Goal: Task Accomplishment & Management: Complete application form

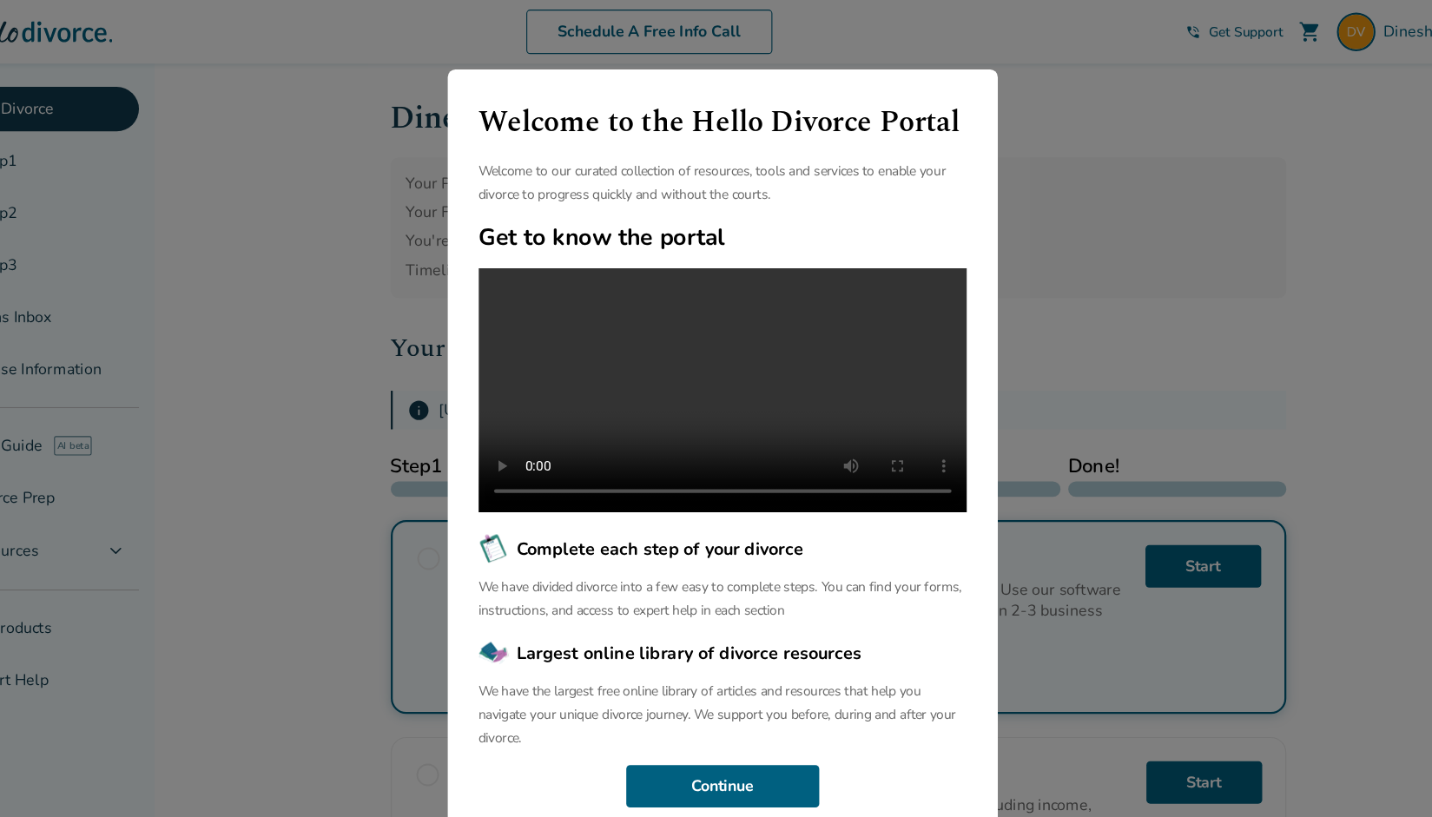
scroll to position [246, 0]
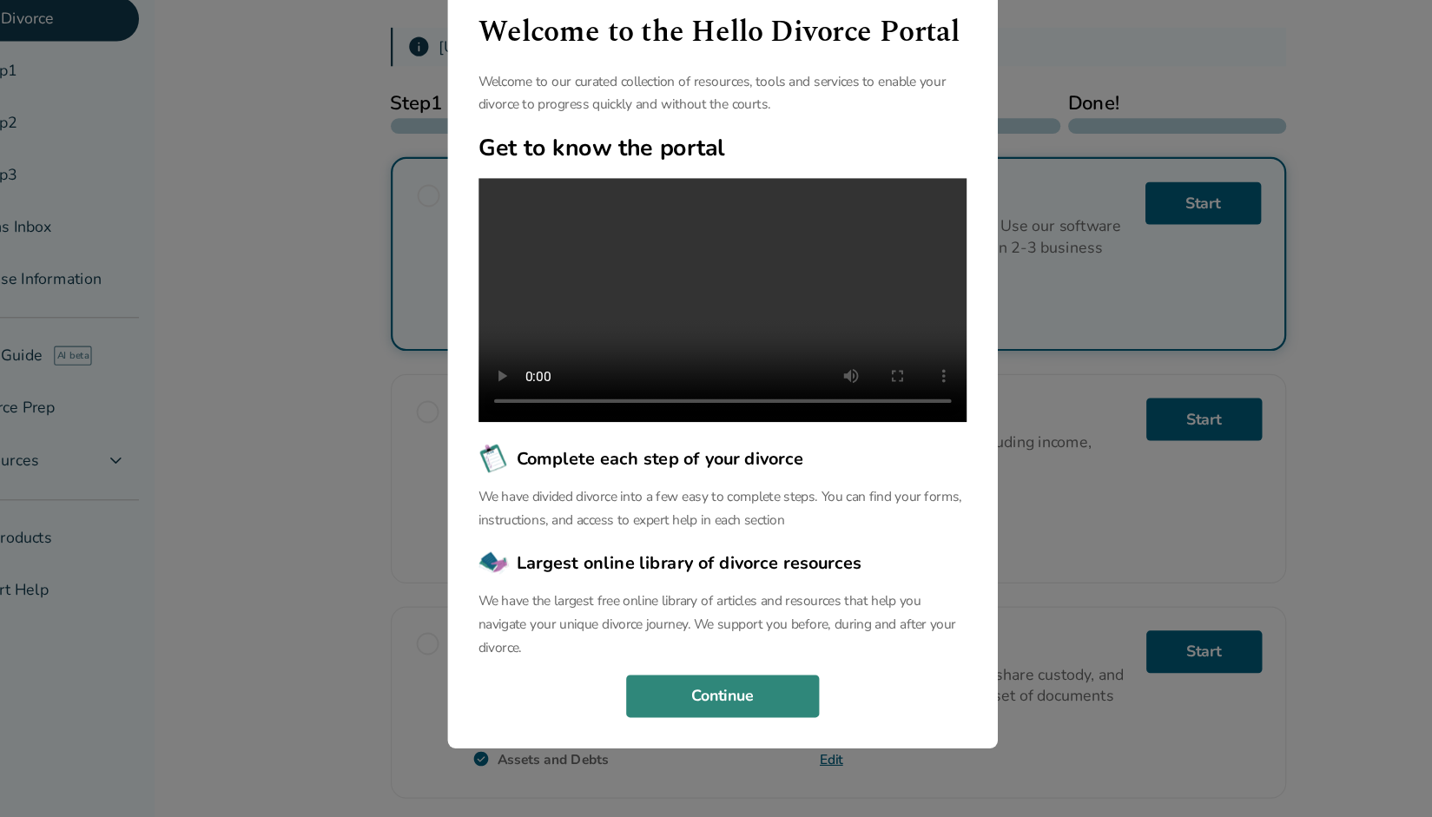
click at [756, 713] on button "Continue" at bounding box center [717, 708] width 174 height 38
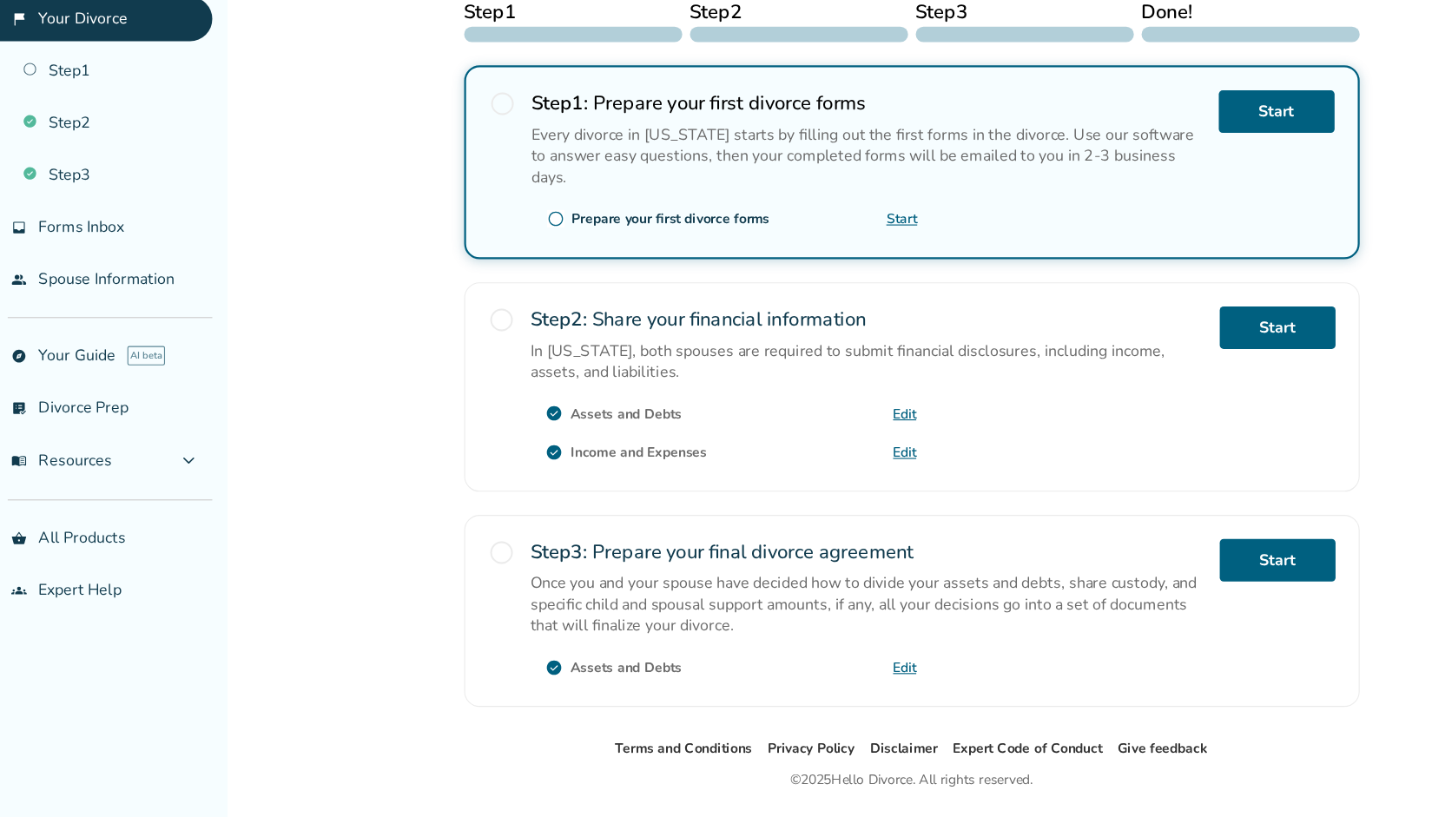
scroll to position [369, 0]
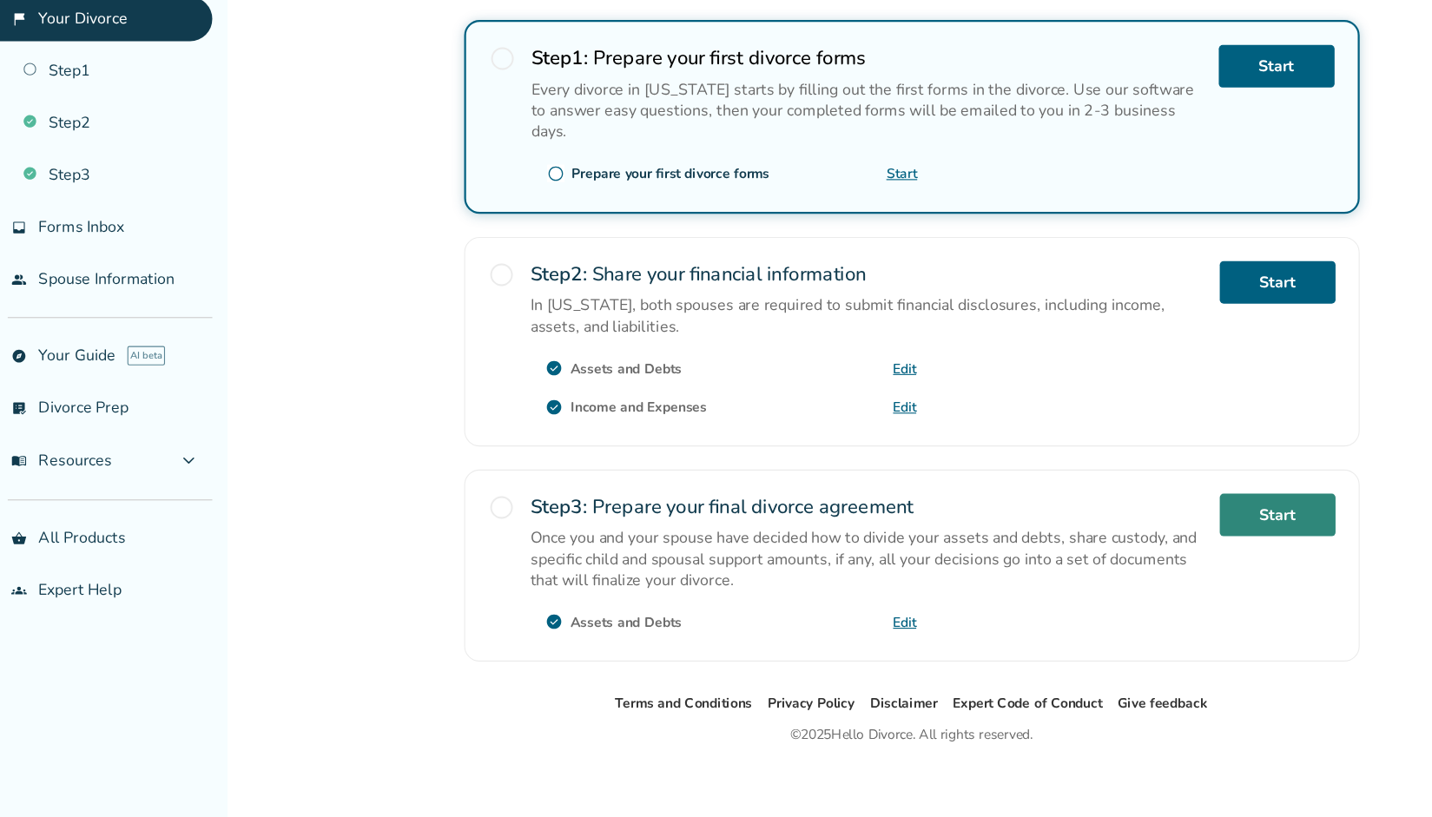
click at [1139, 533] on link "Start" at bounding box center [1150, 544] width 104 height 38
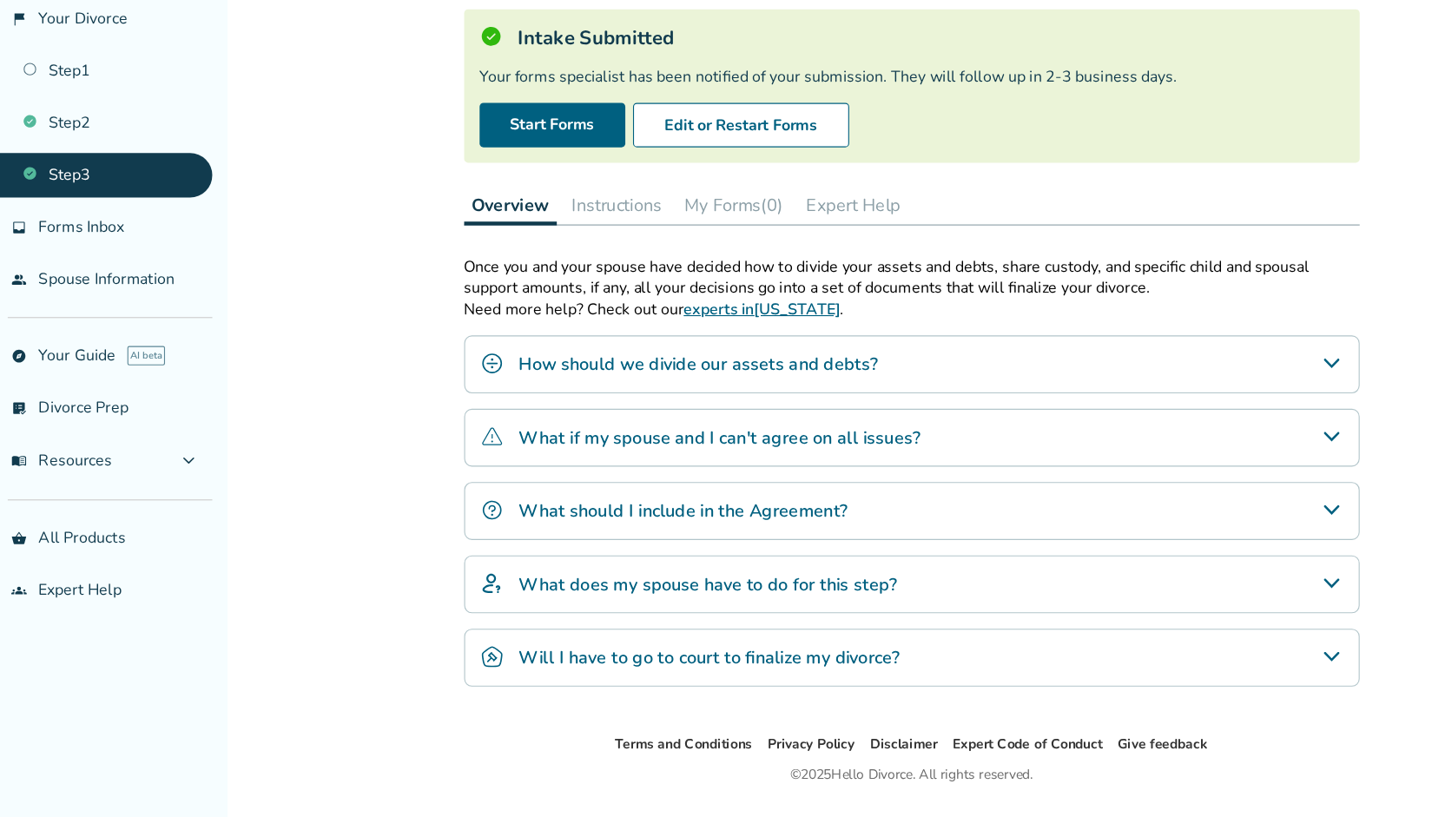
scroll to position [79, 0]
click at [886, 410] on div "How should we divide our assets and debts?" at bounding box center [821, 408] width 806 height 52
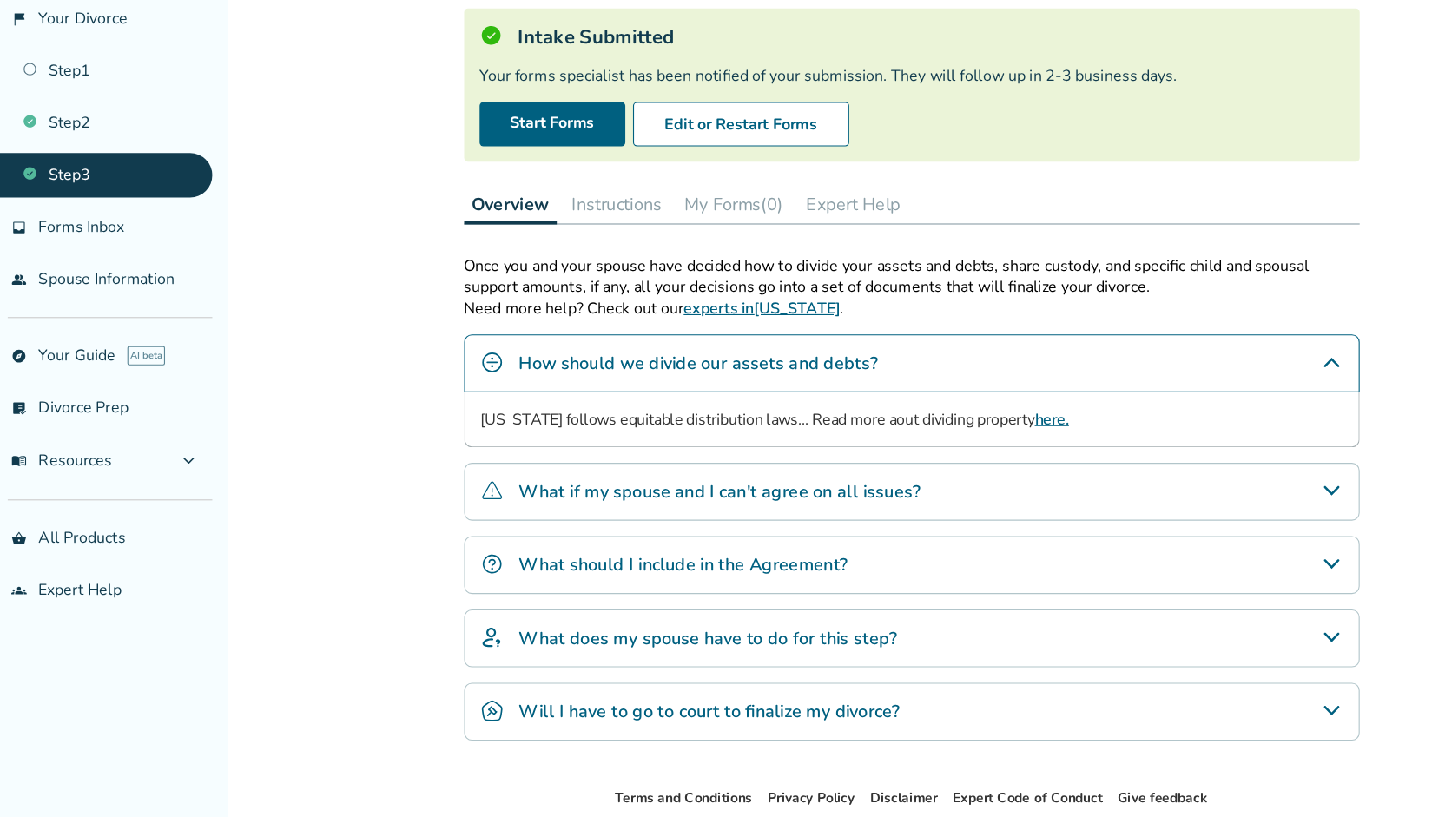
click at [886, 410] on div "How should we divide our assets and debts?" at bounding box center [821, 408] width 806 height 52
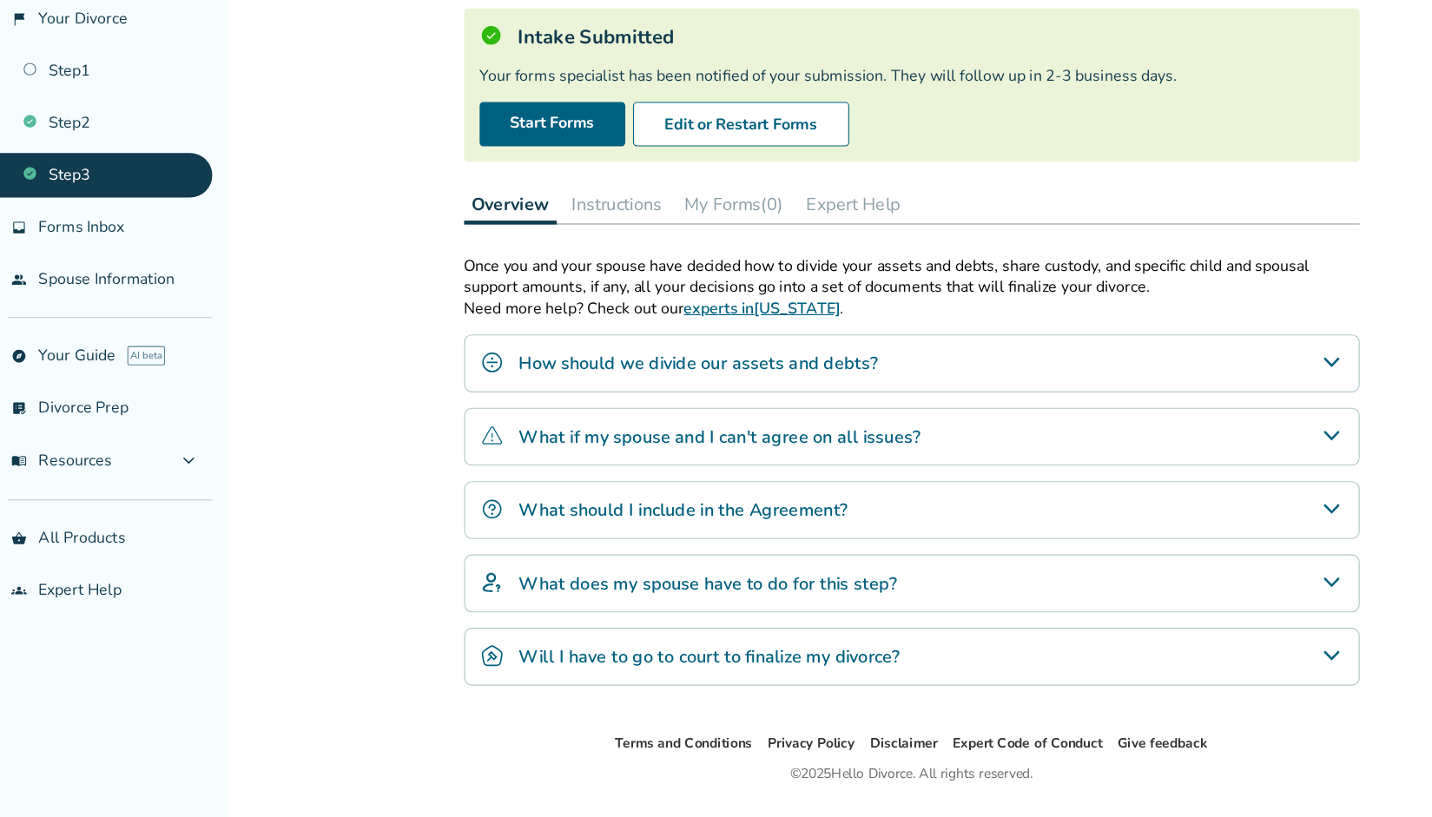
scroll to position [0, 0]
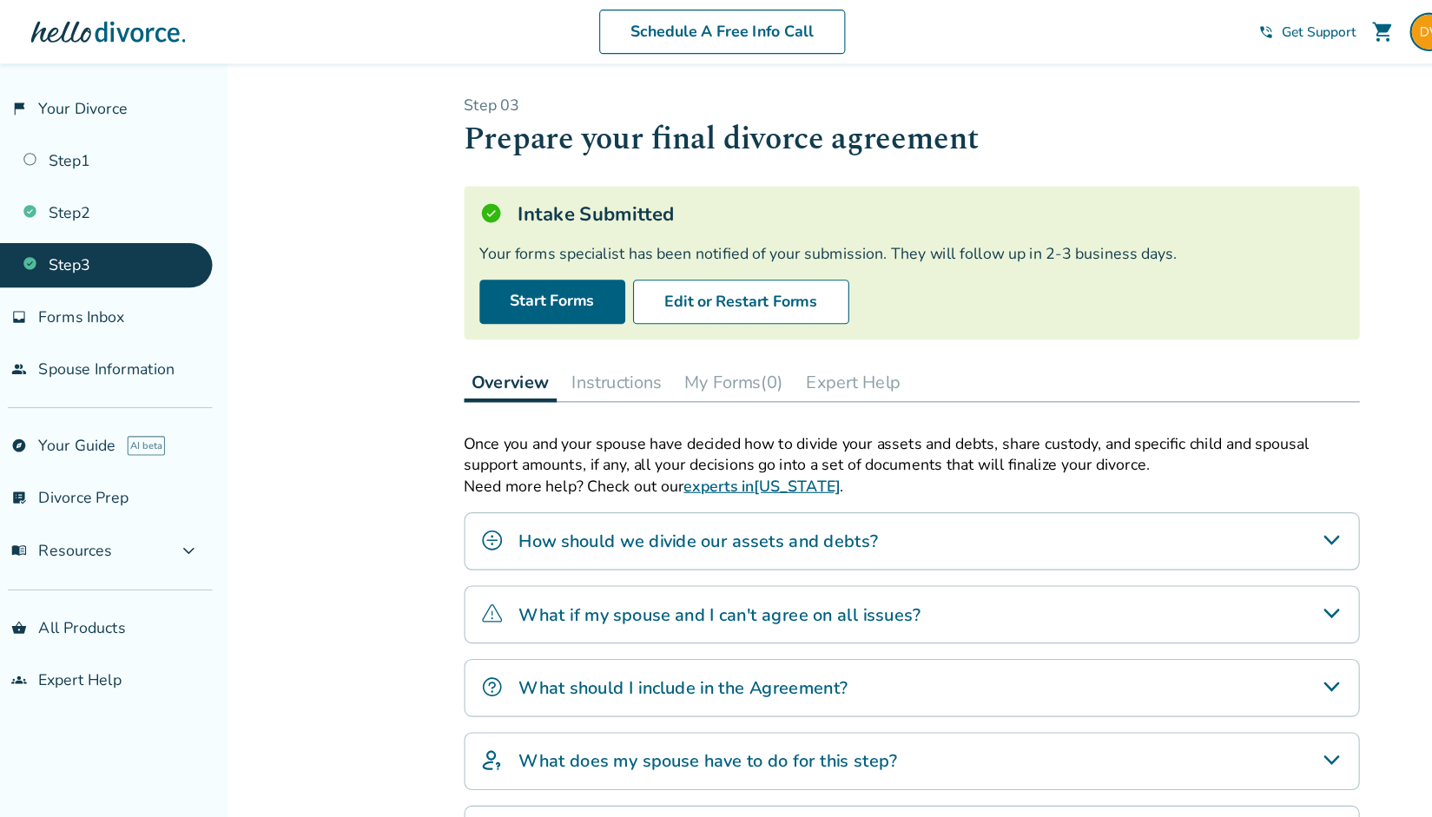
click at [577, 351] on button "Instructions" at bounding box center [555, 344] width 95 height 35
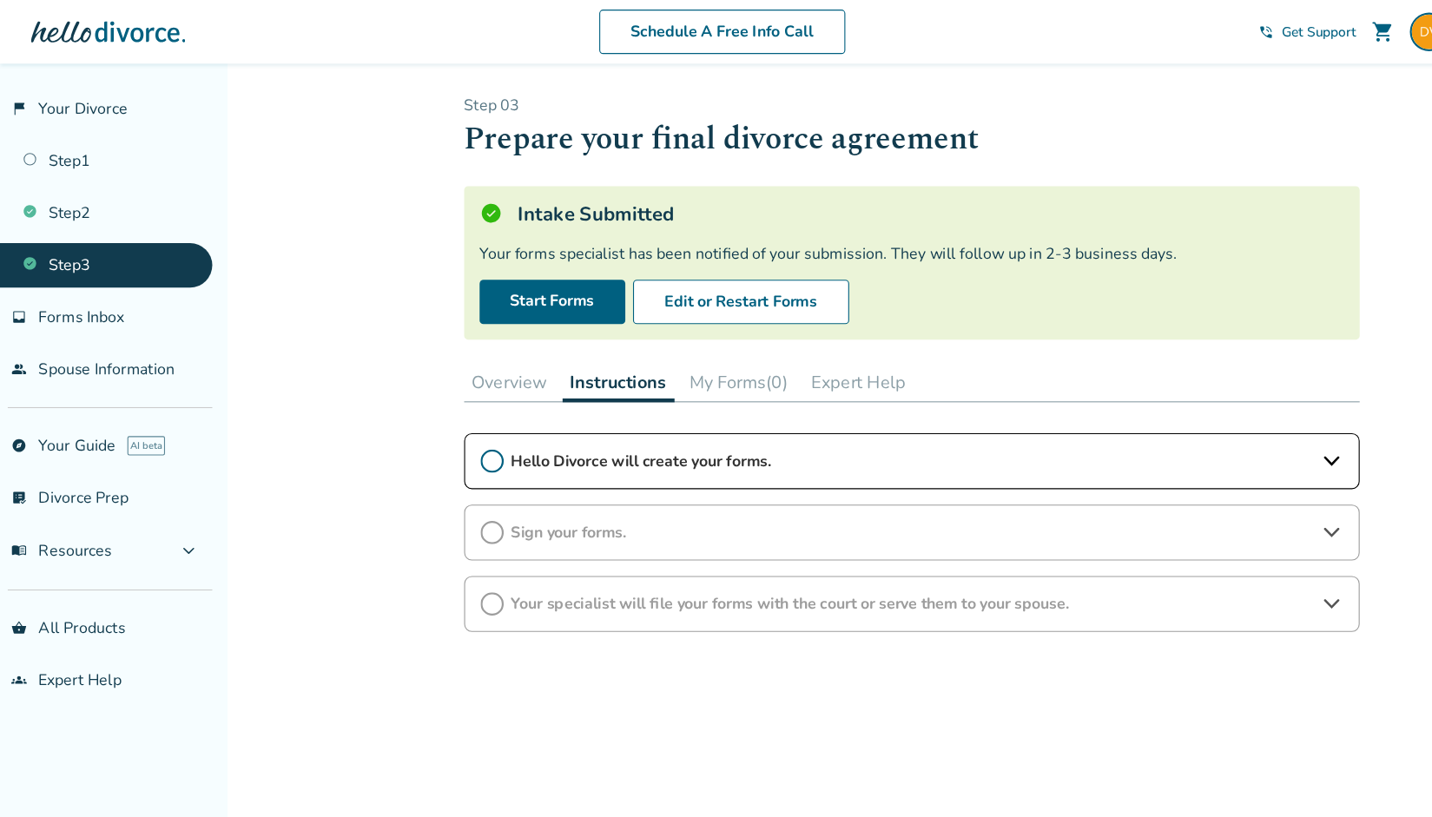
click at [641, 349] on button "My Forms (0)" at bounding box center [665, 344] width 102 height 35
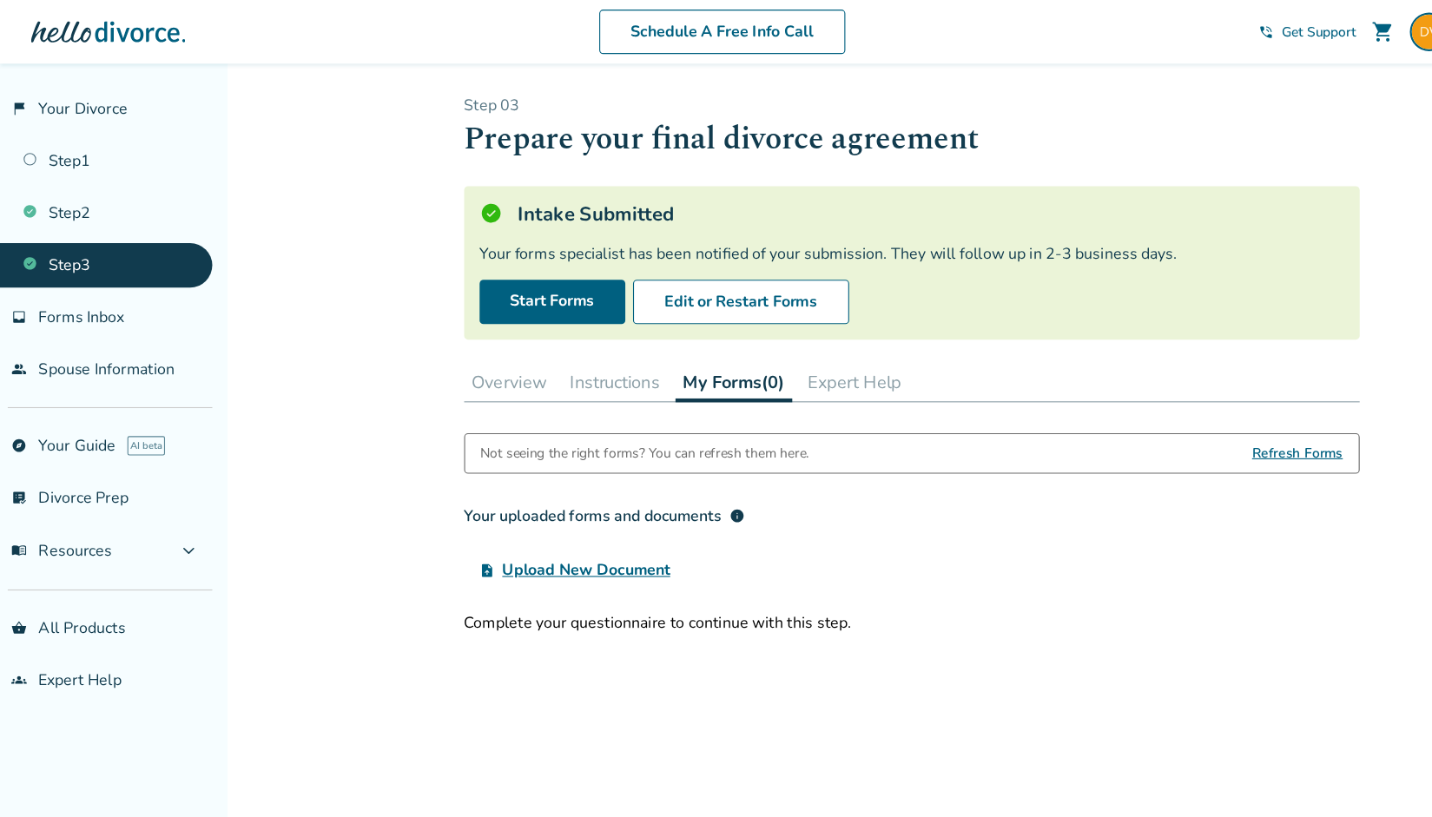
click at [551, 352] on button "Instructions" at bounding box center [553, 344] width 95 height 35
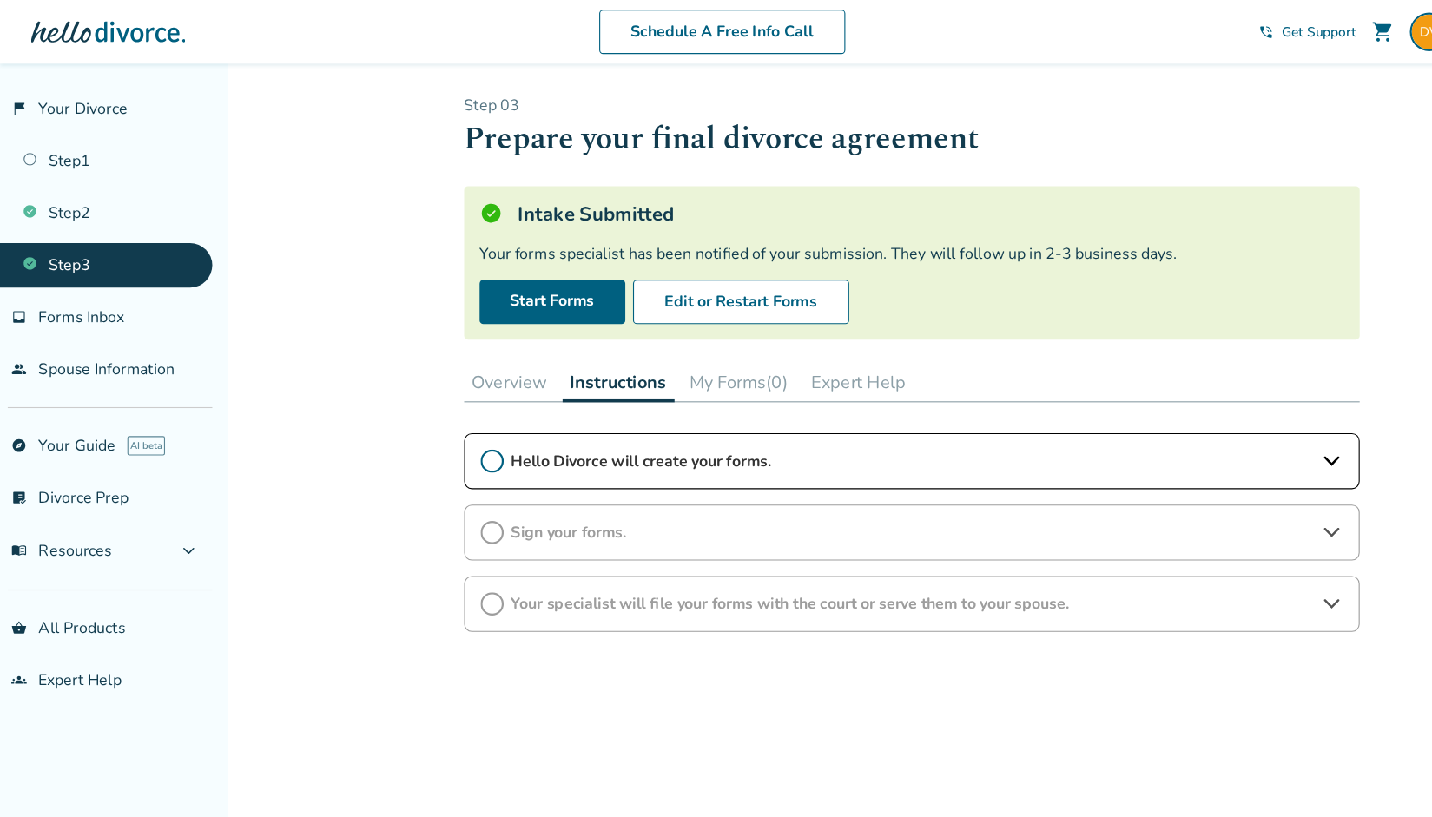
click at [586, 406] on span "Hello Divorce will create your forms." at bounding box center [820, 415] width 721 height 19
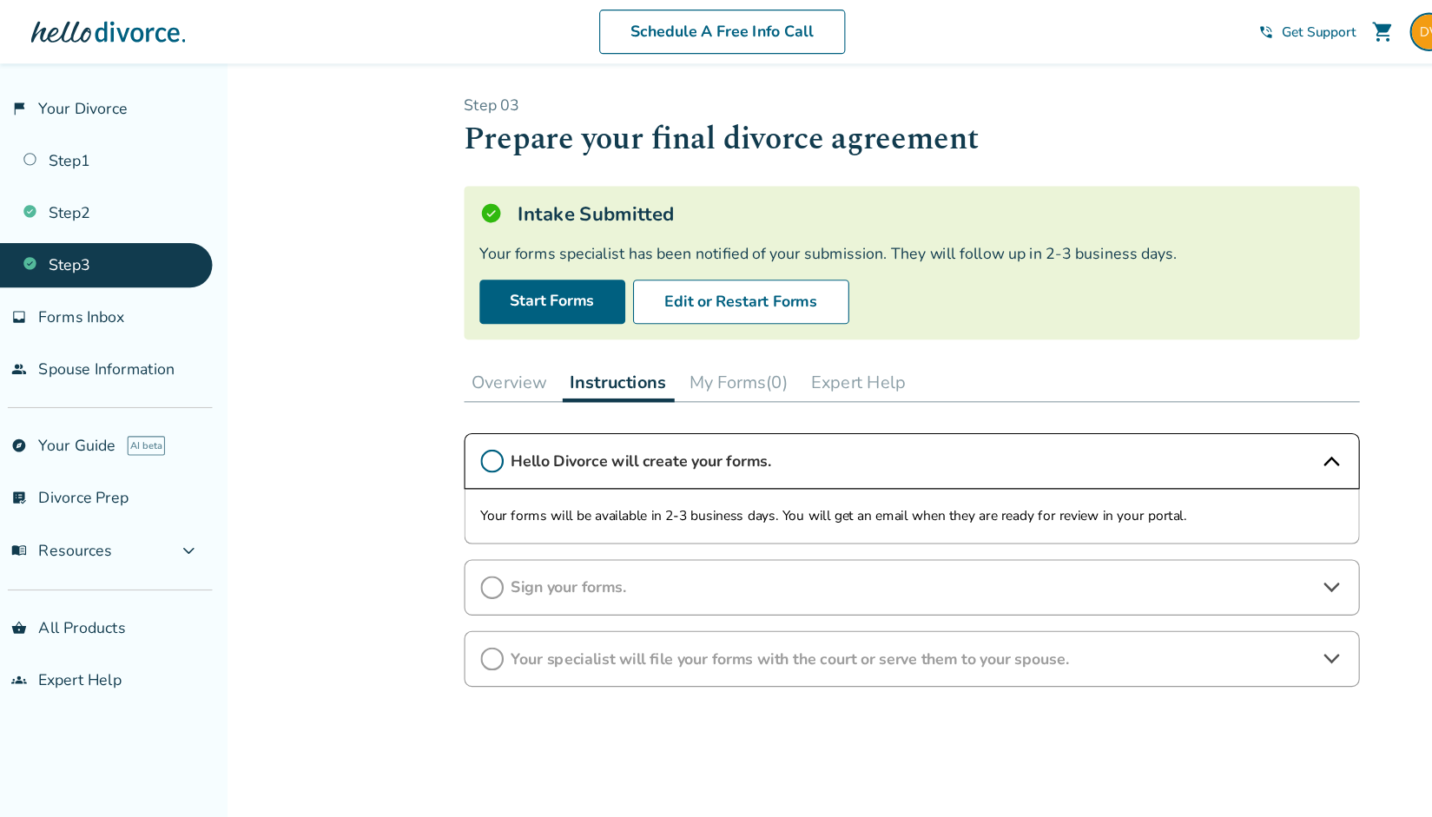
click at [586, 406] on span "Hello Divorce will create your forms." at bounding box center [820, 415] width 721 height 19
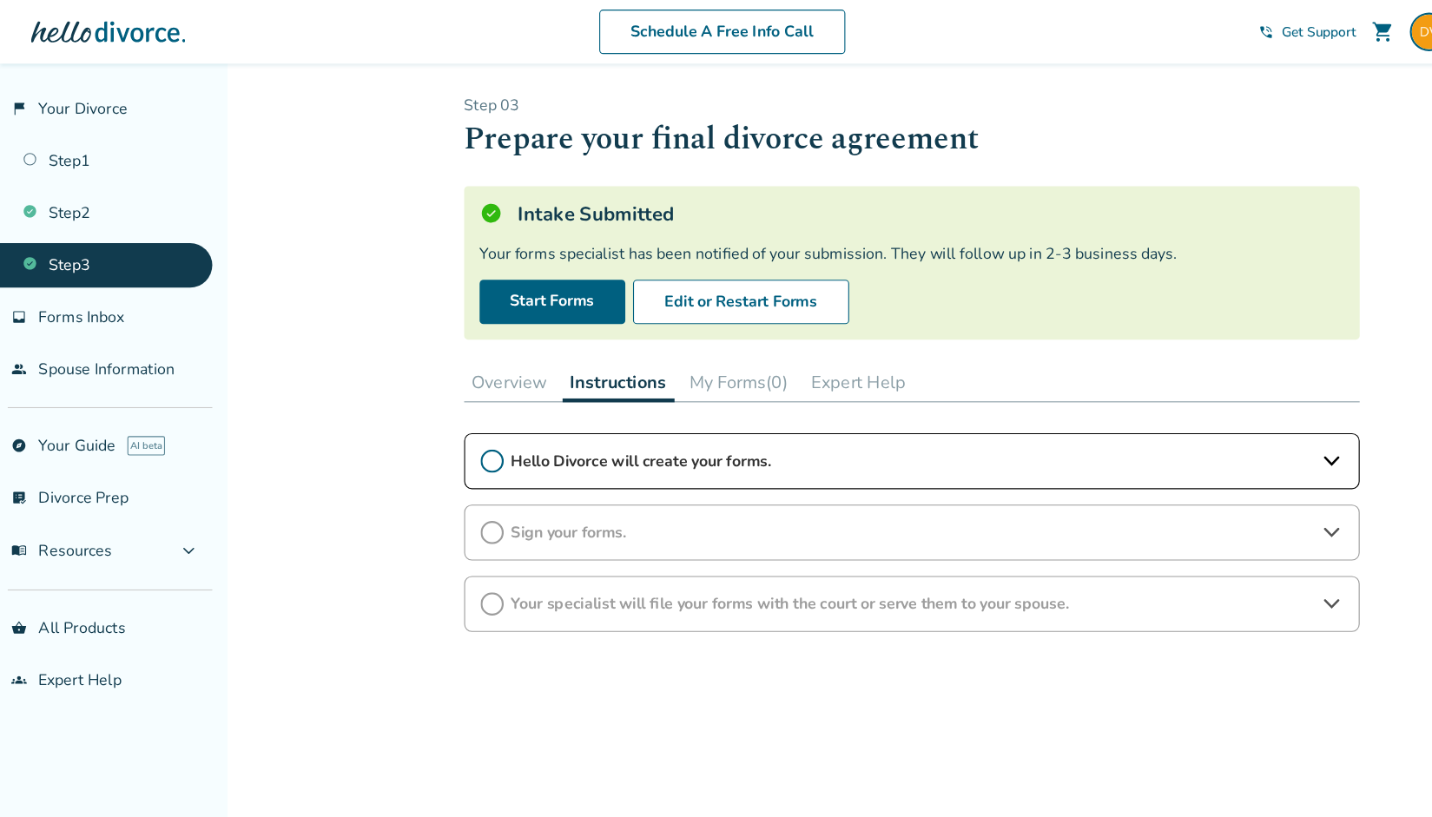
click at [461, 342] on button "Overview" at bounding box center [459, 344] width 82 height 35
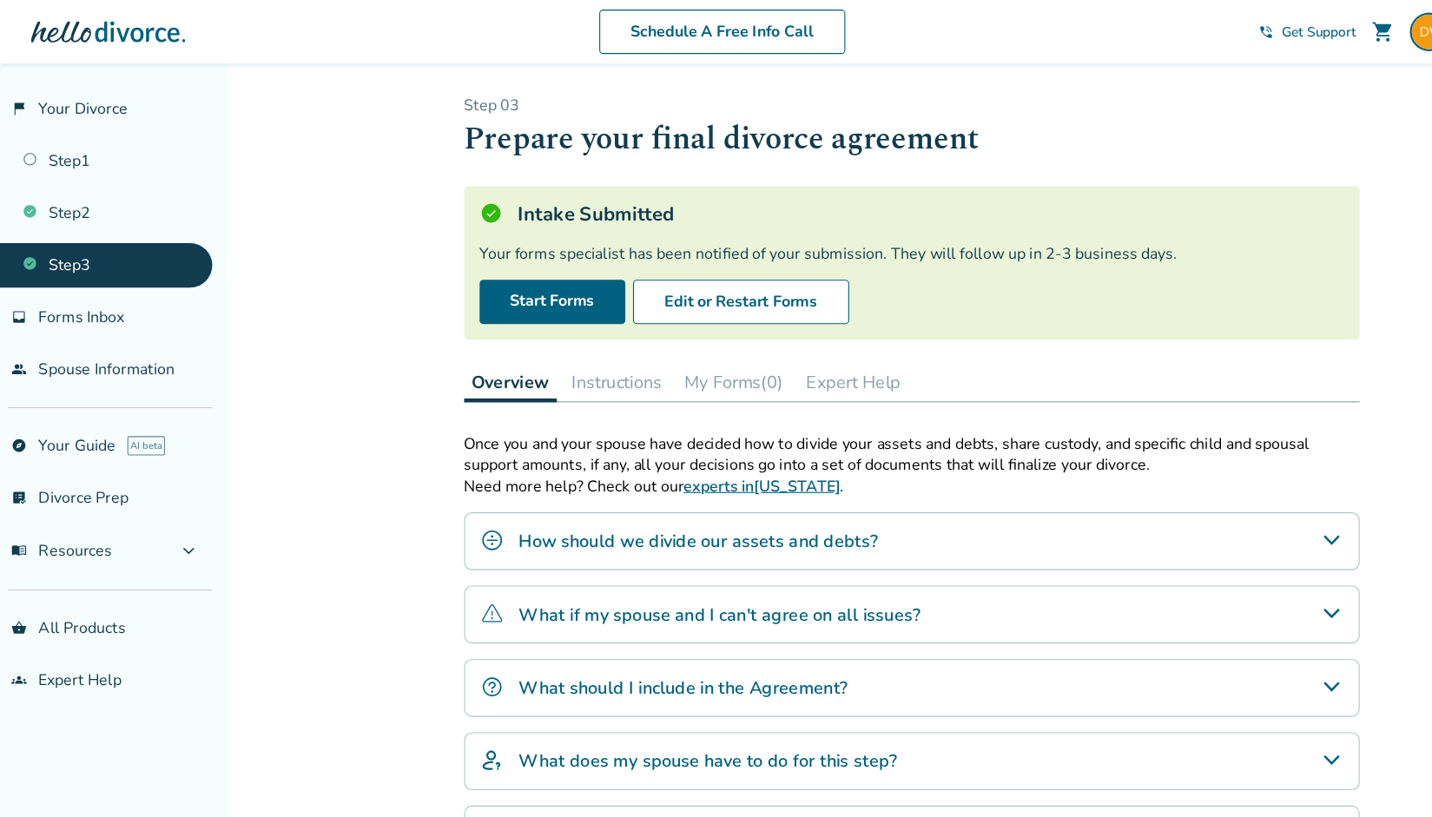
click at [76, 235] on link "Step 3" at bounding box center [95, 239] width 191 height 40
click at [81, 96] on link "flag_2 Your Divorce" at bounding box center [95, 98] width 191 height 40
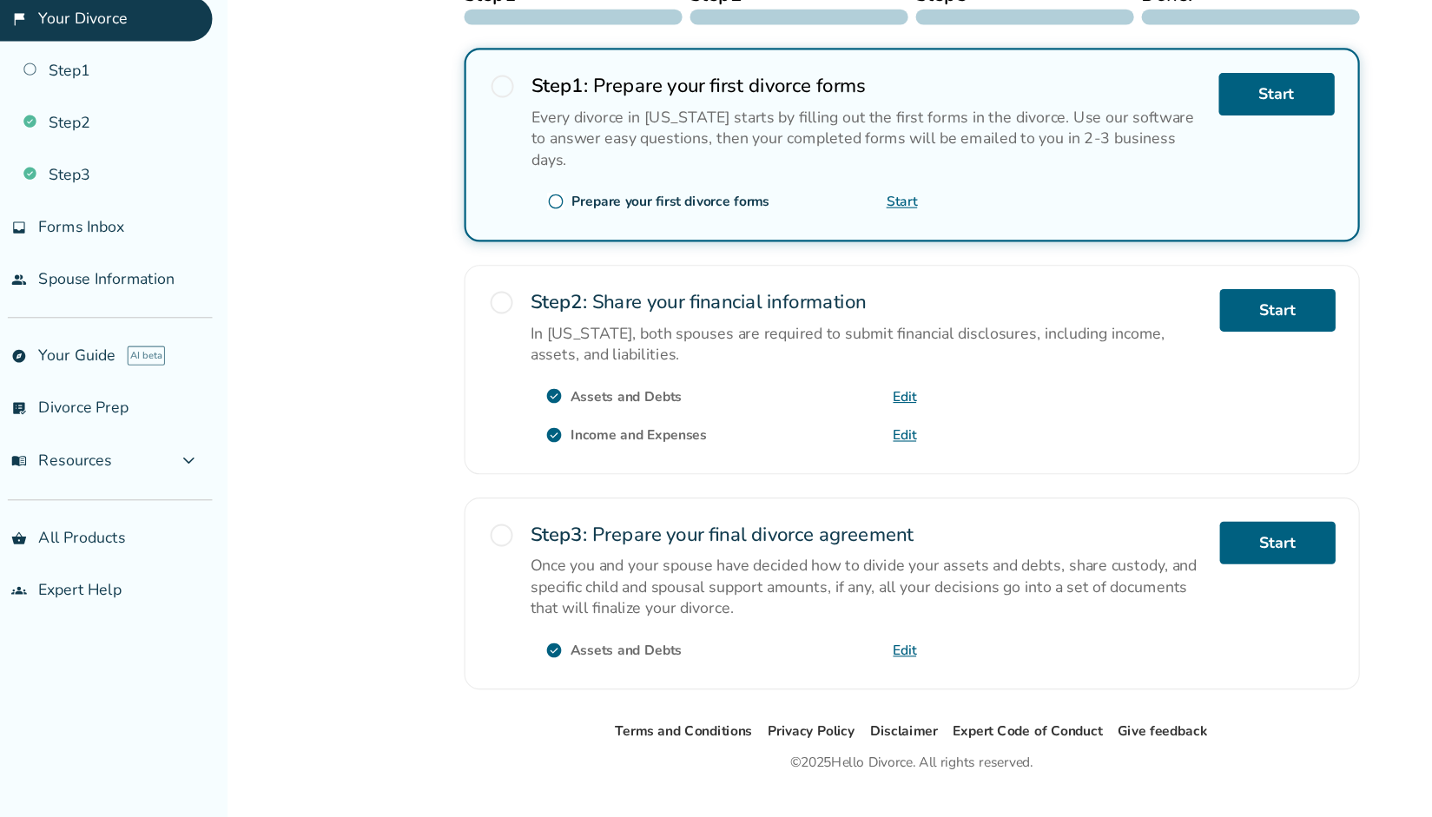
scroll to position [346, 0]
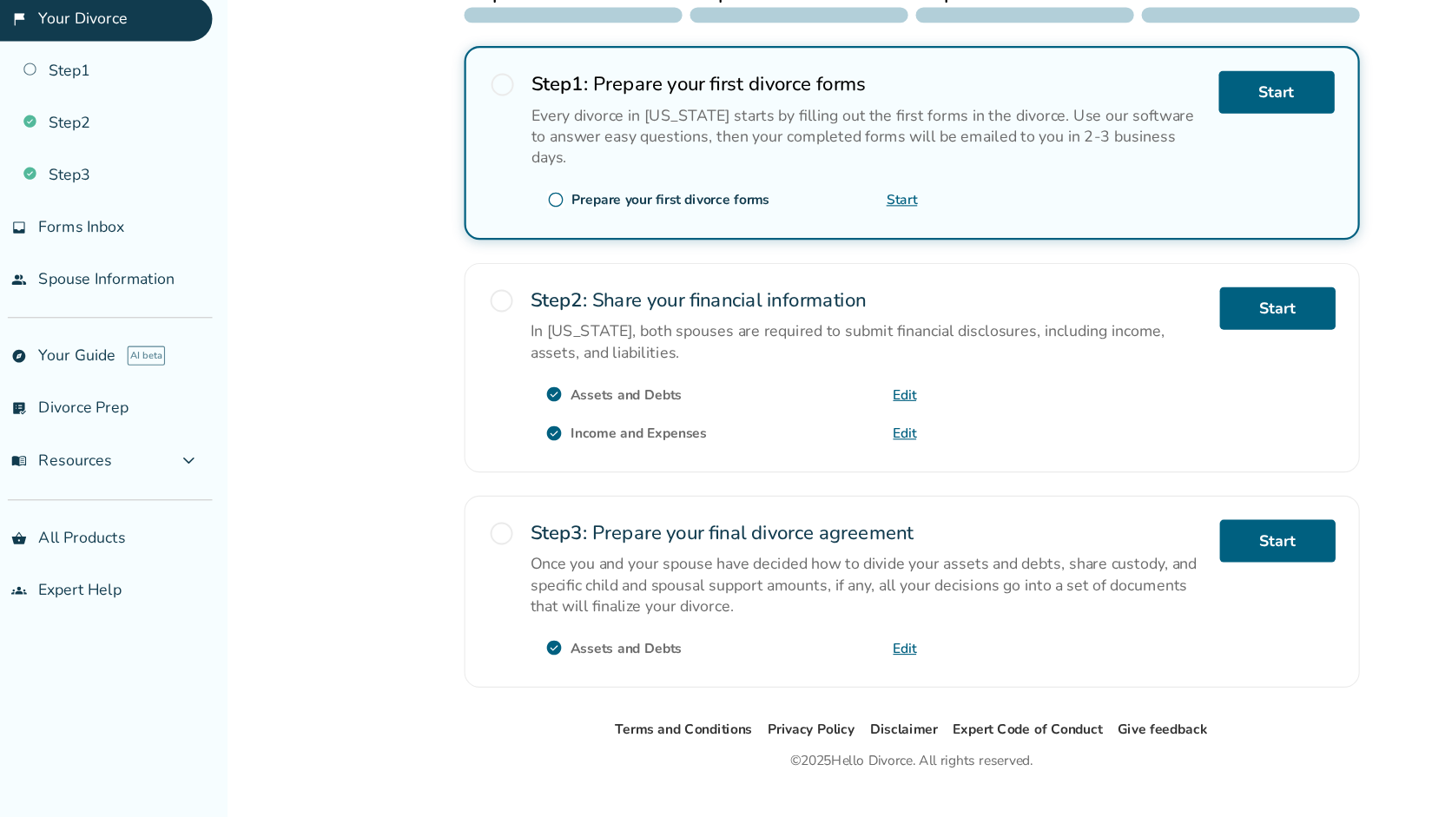
click at [949, 459] on div "Step 2 : Share your financial information In [US_STATE], both spouses are requi…" at bounding box center [781, 412] width 606 height 145
click at [1159, 558] on link "Start" at bounding box center [1150, 568] width 104 height 38
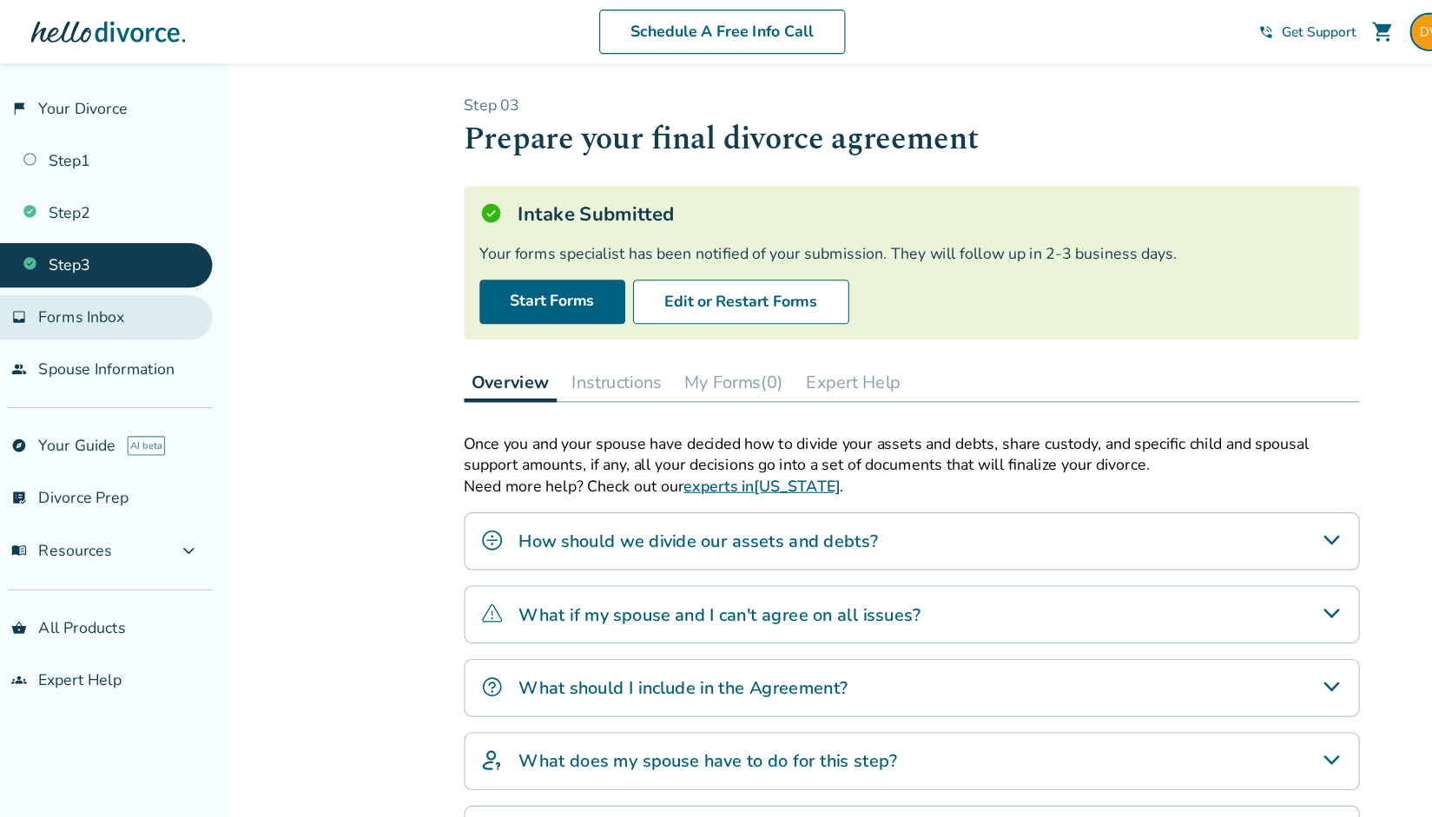
click at [80, 301] on link "inbox Forms Inbox" at bounding box center [95, 286] width 191 height 40
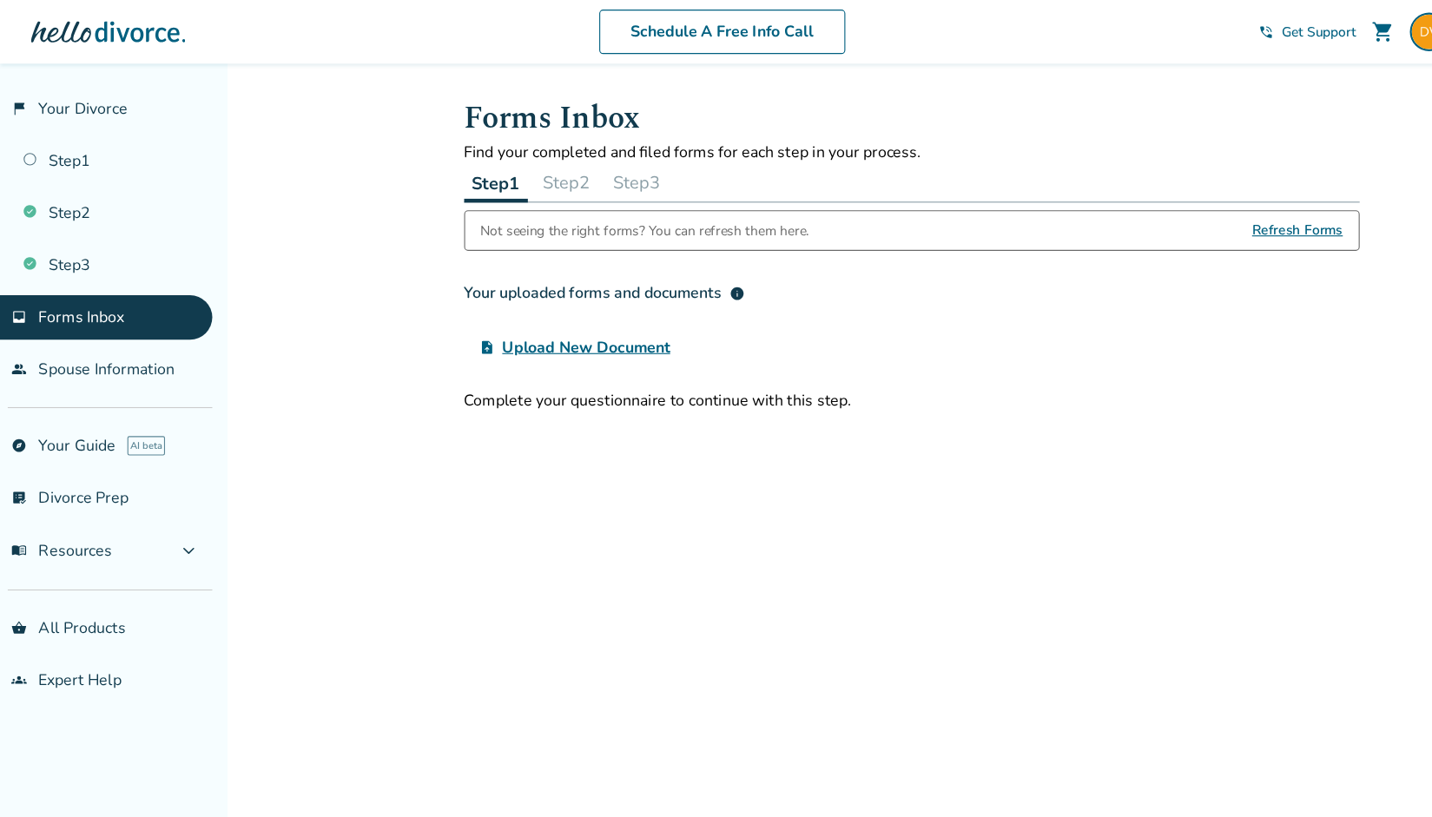
click at [511, 158] on button "Step 2" at bounding box center [510, 164] width 56 height 35
click at [587, 149] on button "Step 3" at bounding box center [573, 164] width 56 height 35
click at [61, 151] on link "Step 1" at bounding box center [95, 145] width 191 height 40
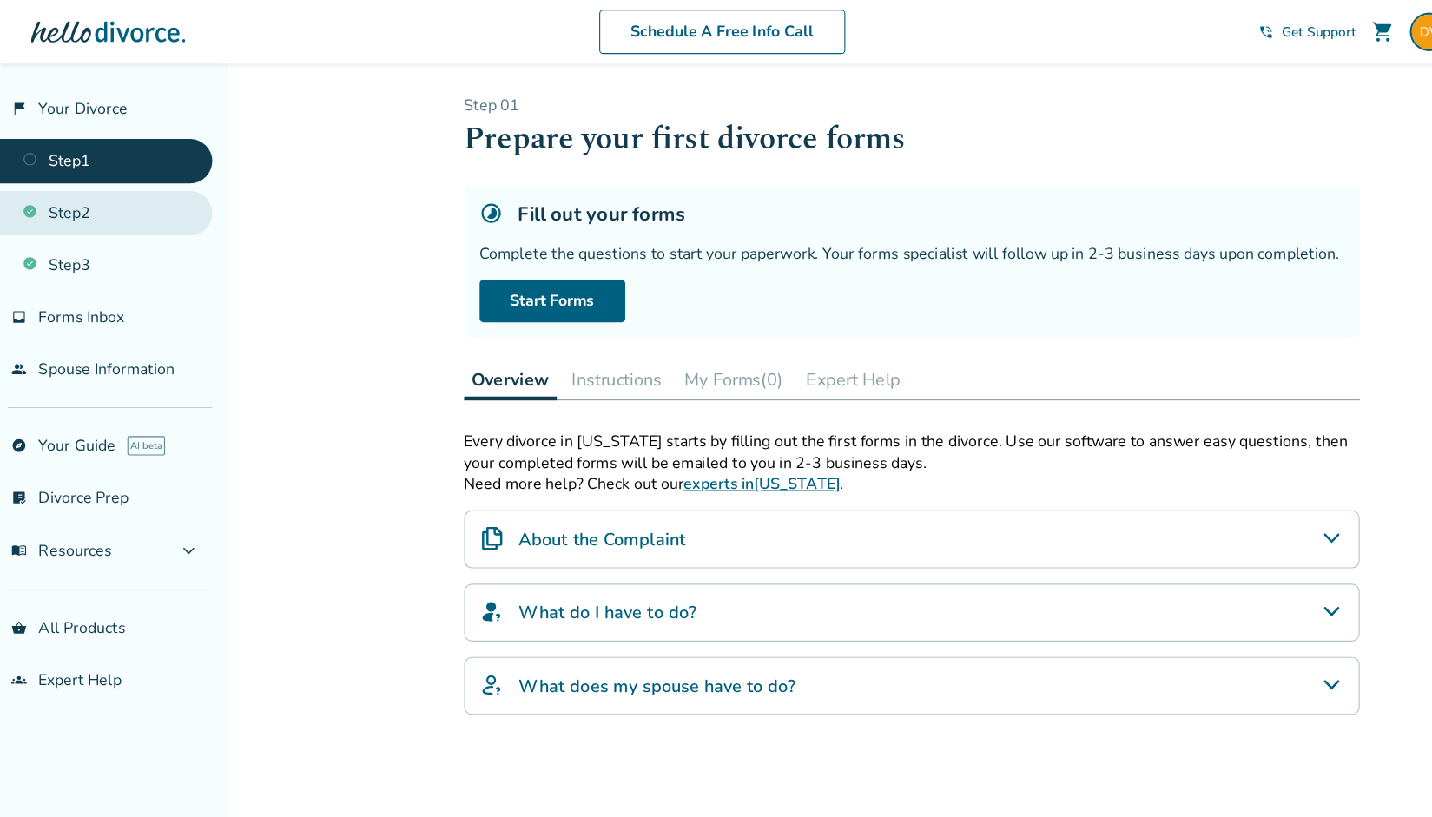
click at [62, 190] on link "Step 2" at bounding box center [95, 192] width 191 height 40
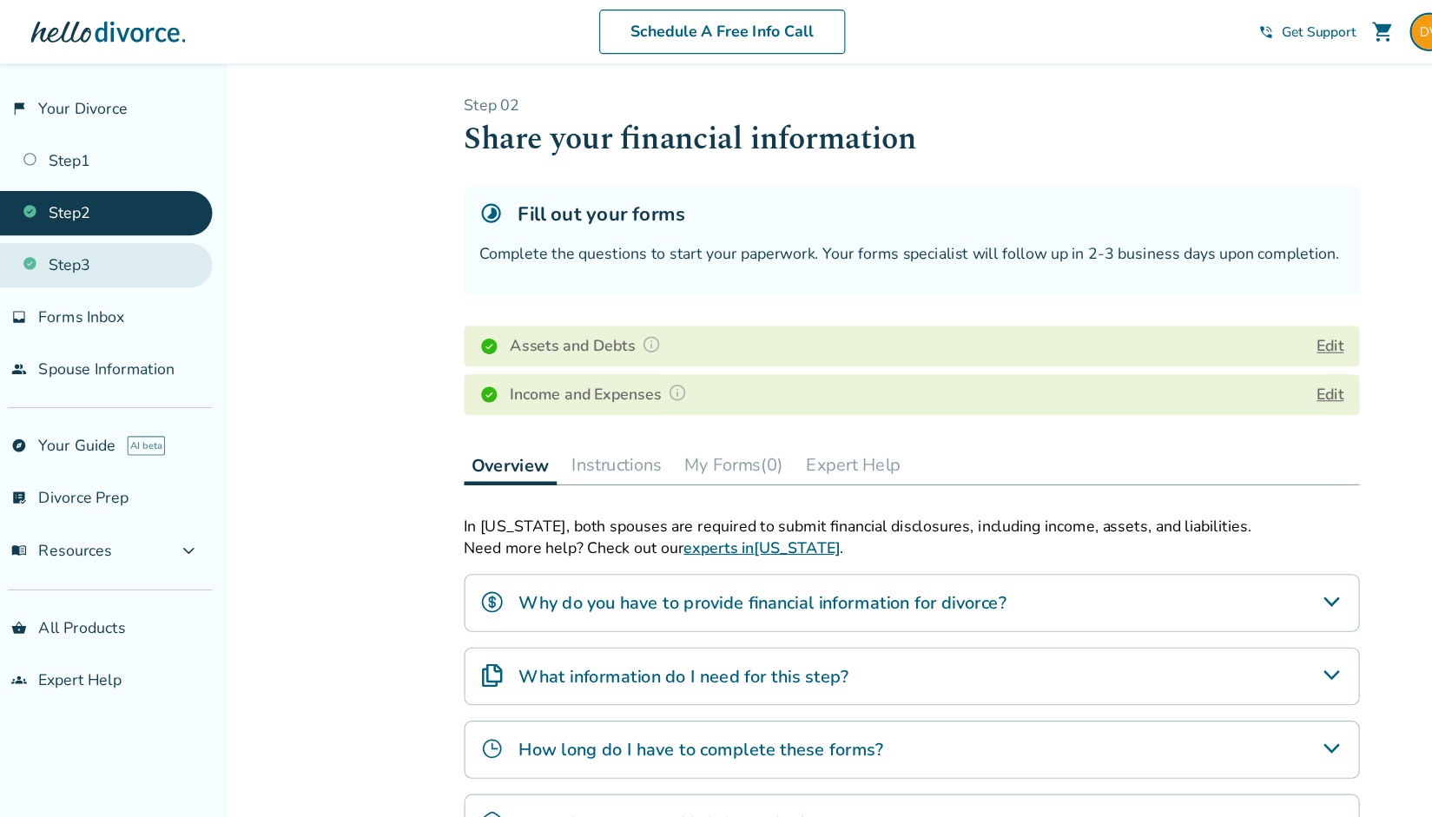
click at [60, 229] on link "Step 3" at bounding box center [95, 239] width 191 height 40
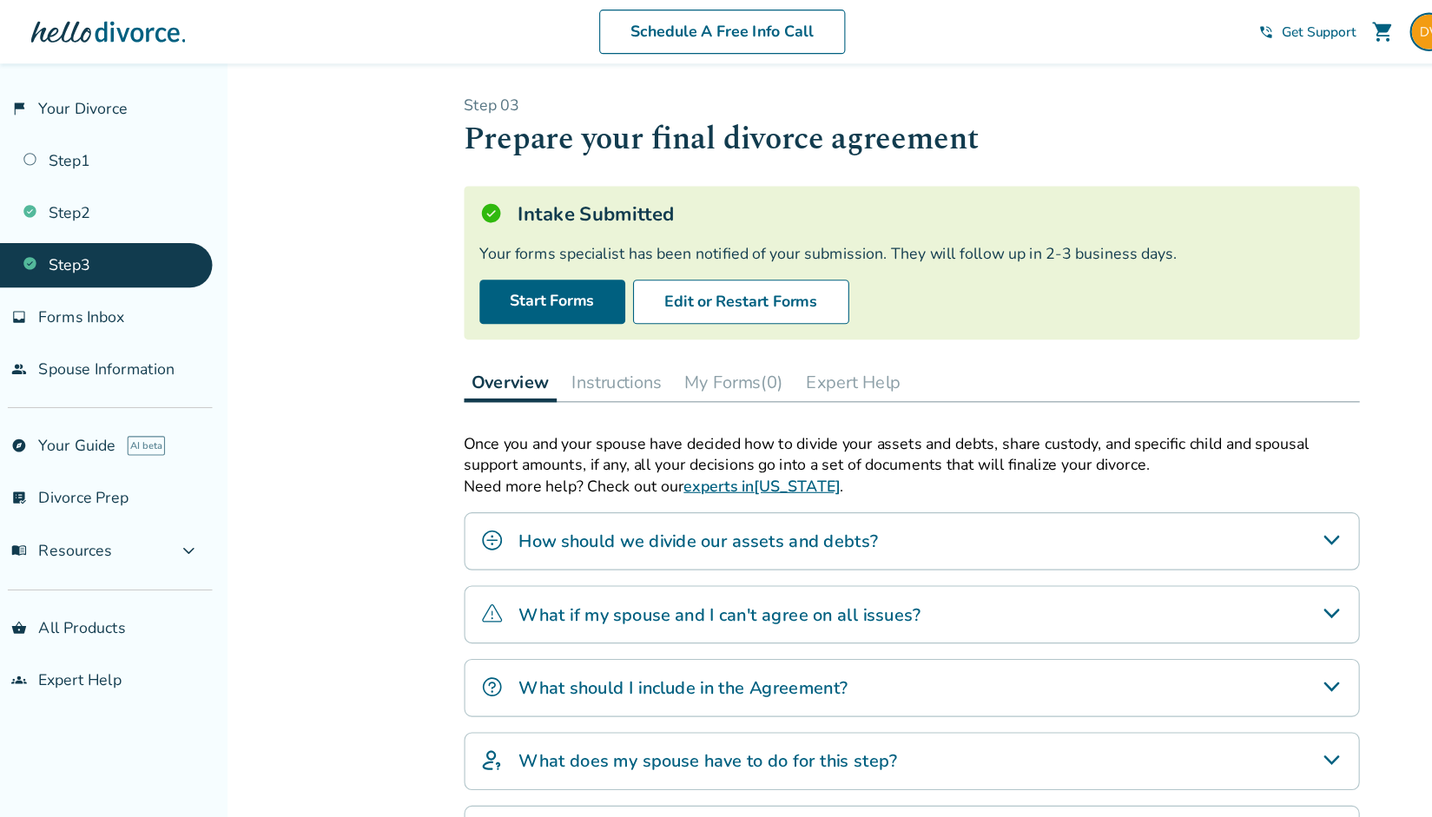
scroll to position [111, 0]
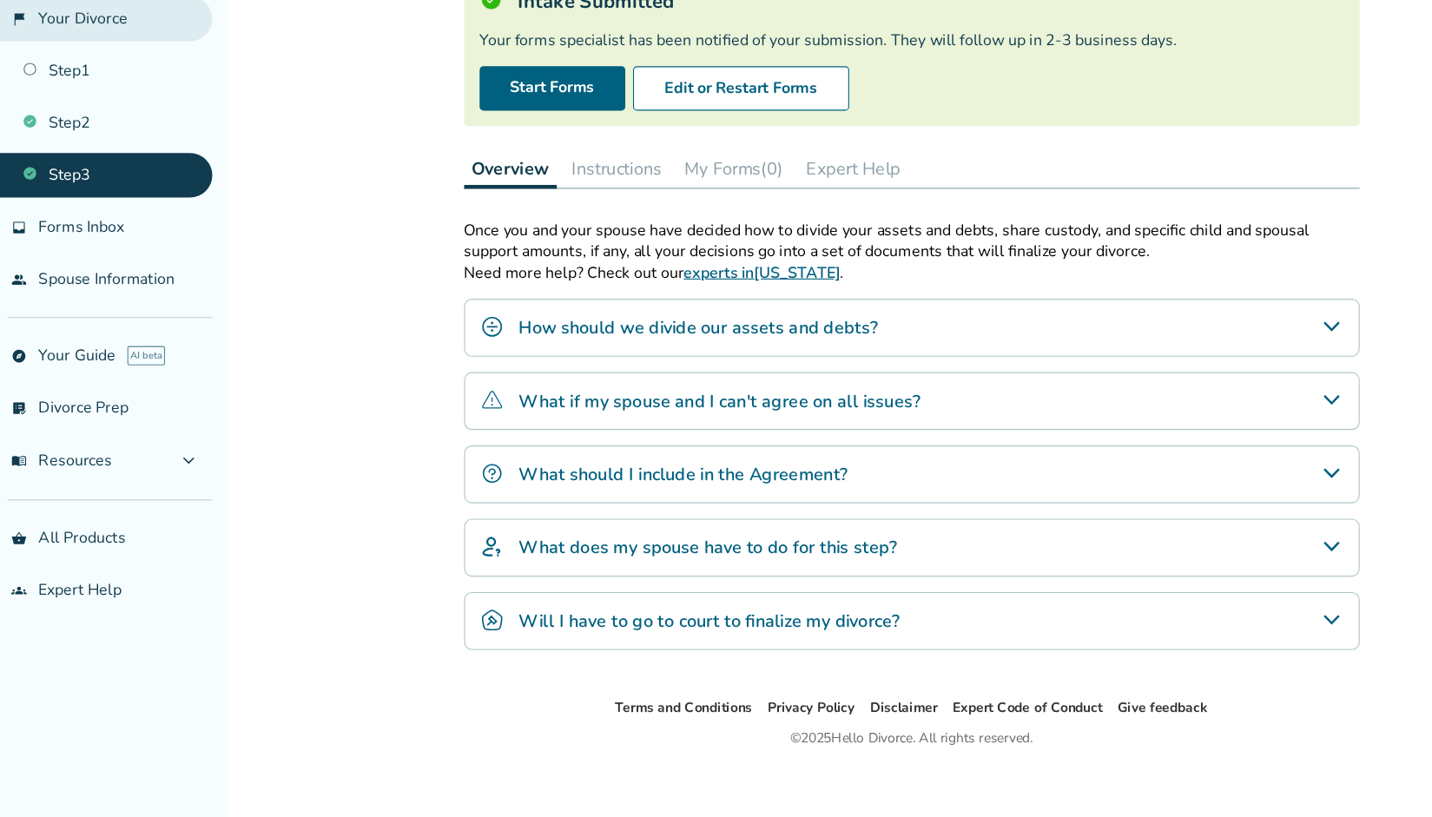
click at [118, 95] on link "flag_2 Your Divorce" at bounding box center [95, 98] width 191 height 40
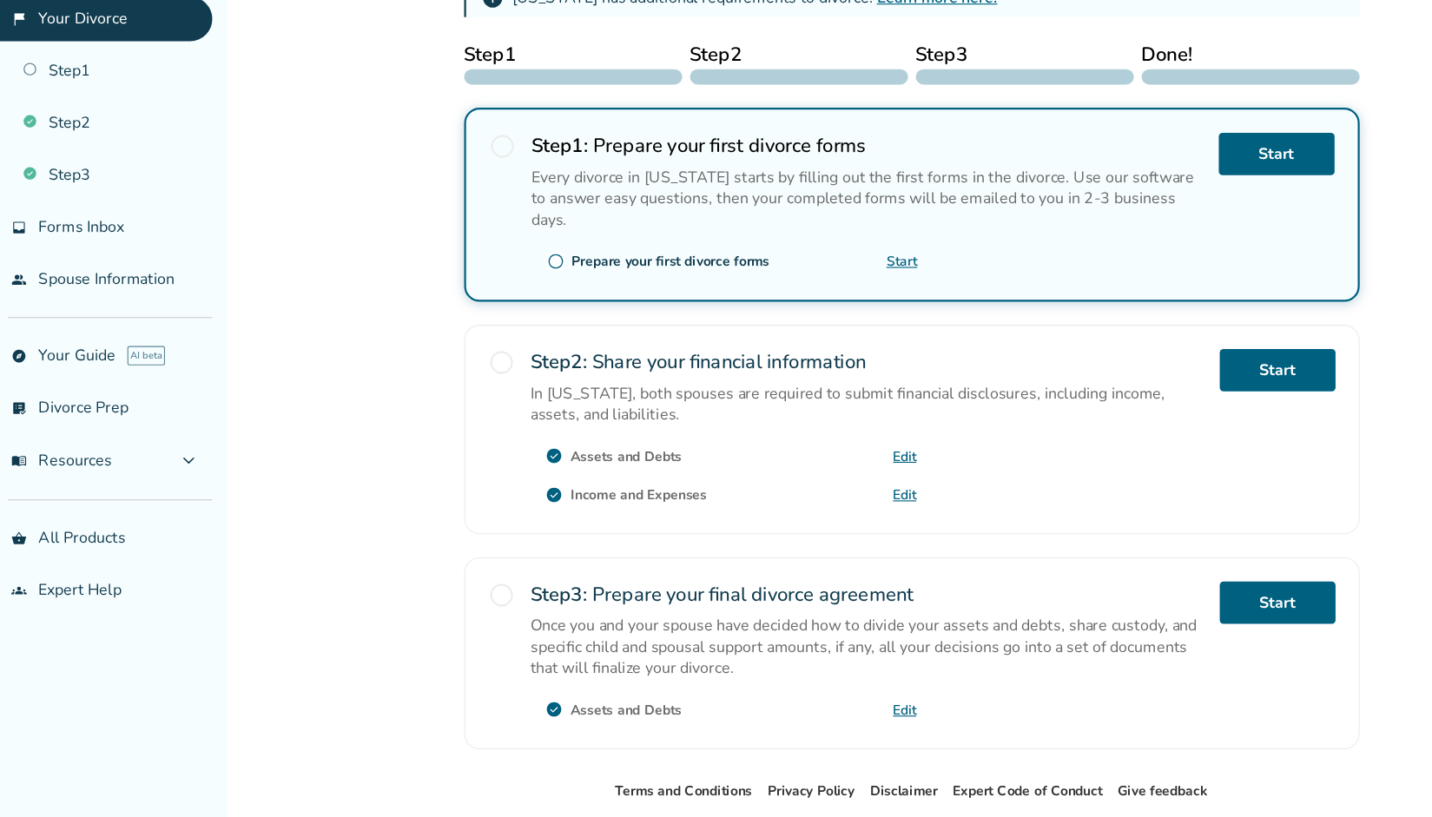
scroll to position [369, 0]
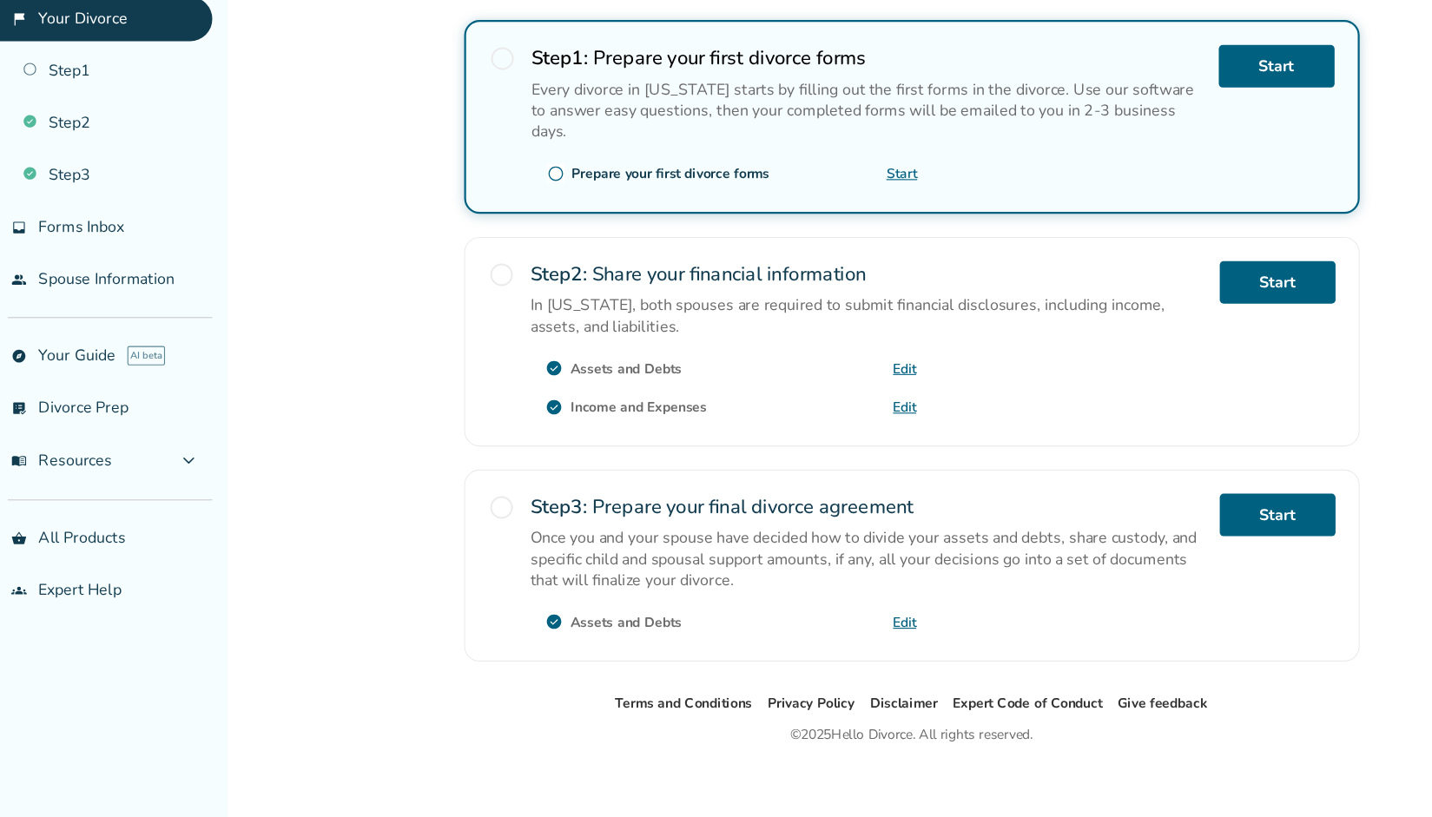
click at [764, 634] on div "check_circle Assets and Debts Edit" at bounding box center [651, 641] width 347 height 28
click at [808, 636] on link "Edit" at bounding box center [814, 641] width 21 height 16
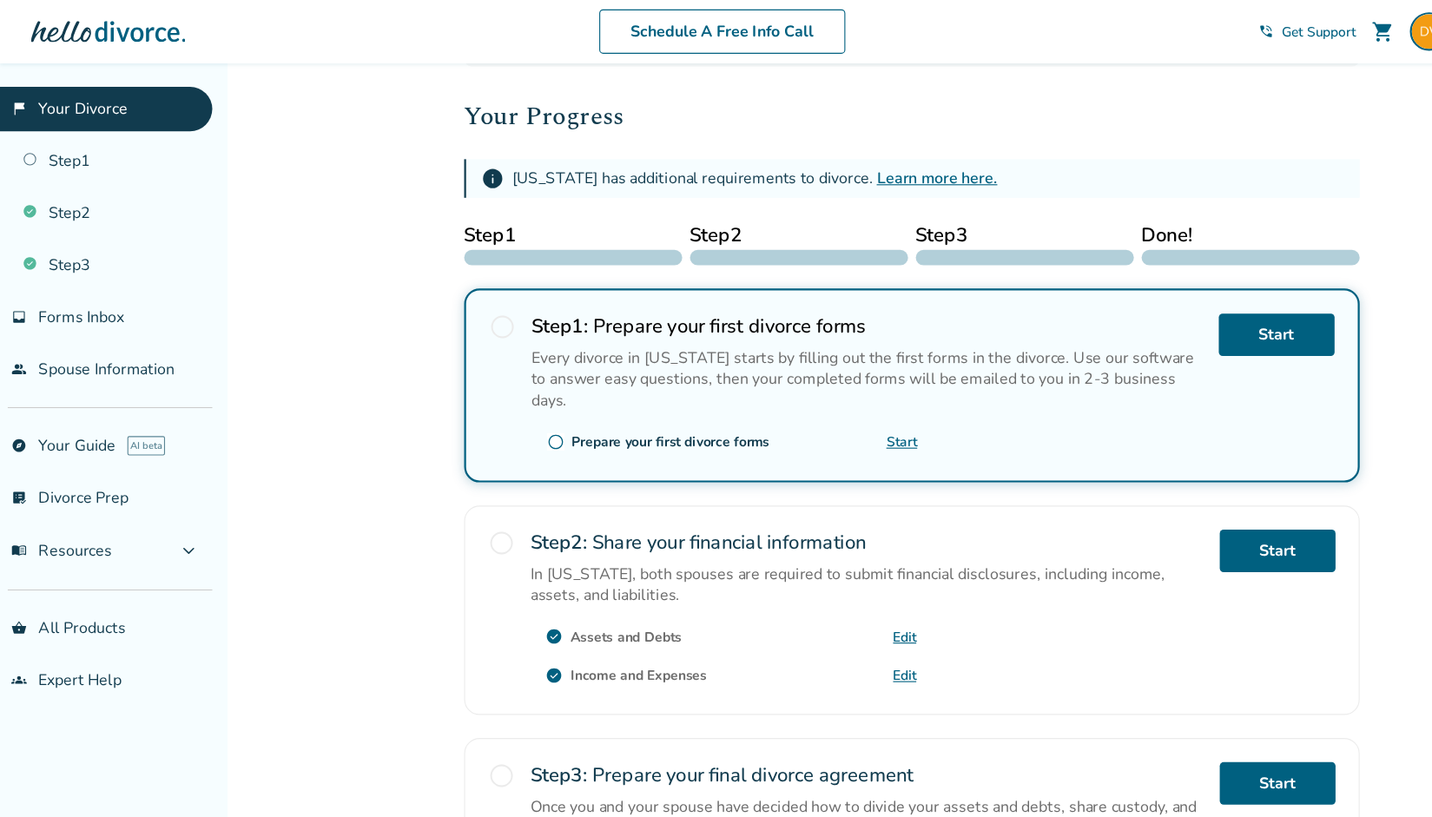
scroll to position [205, 0]
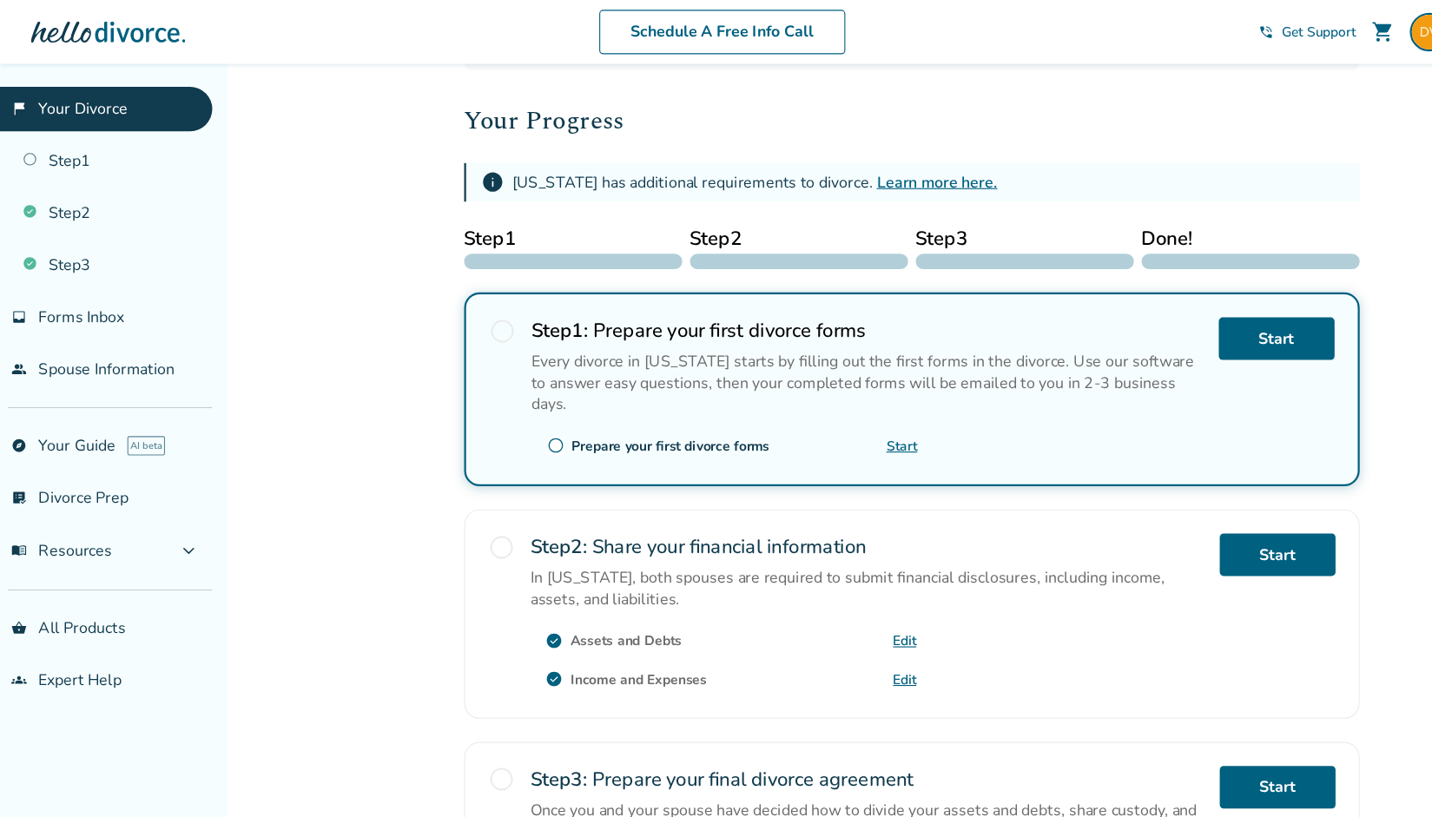
click at [81, 101] on link "flag_2 Your Divorce" at bounding box center [95, 98] width 191 height 40
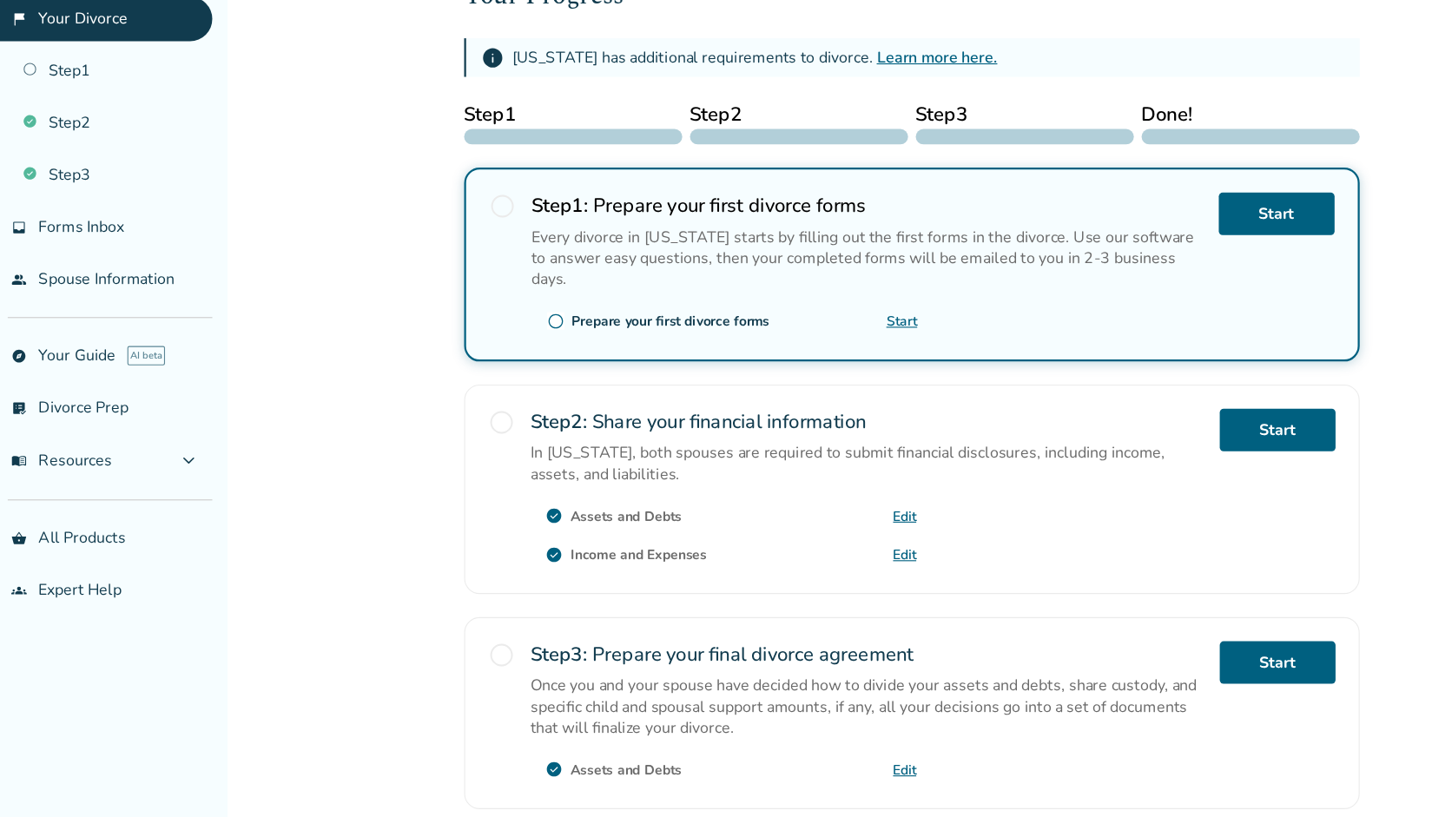
scroll to position [369, 0]
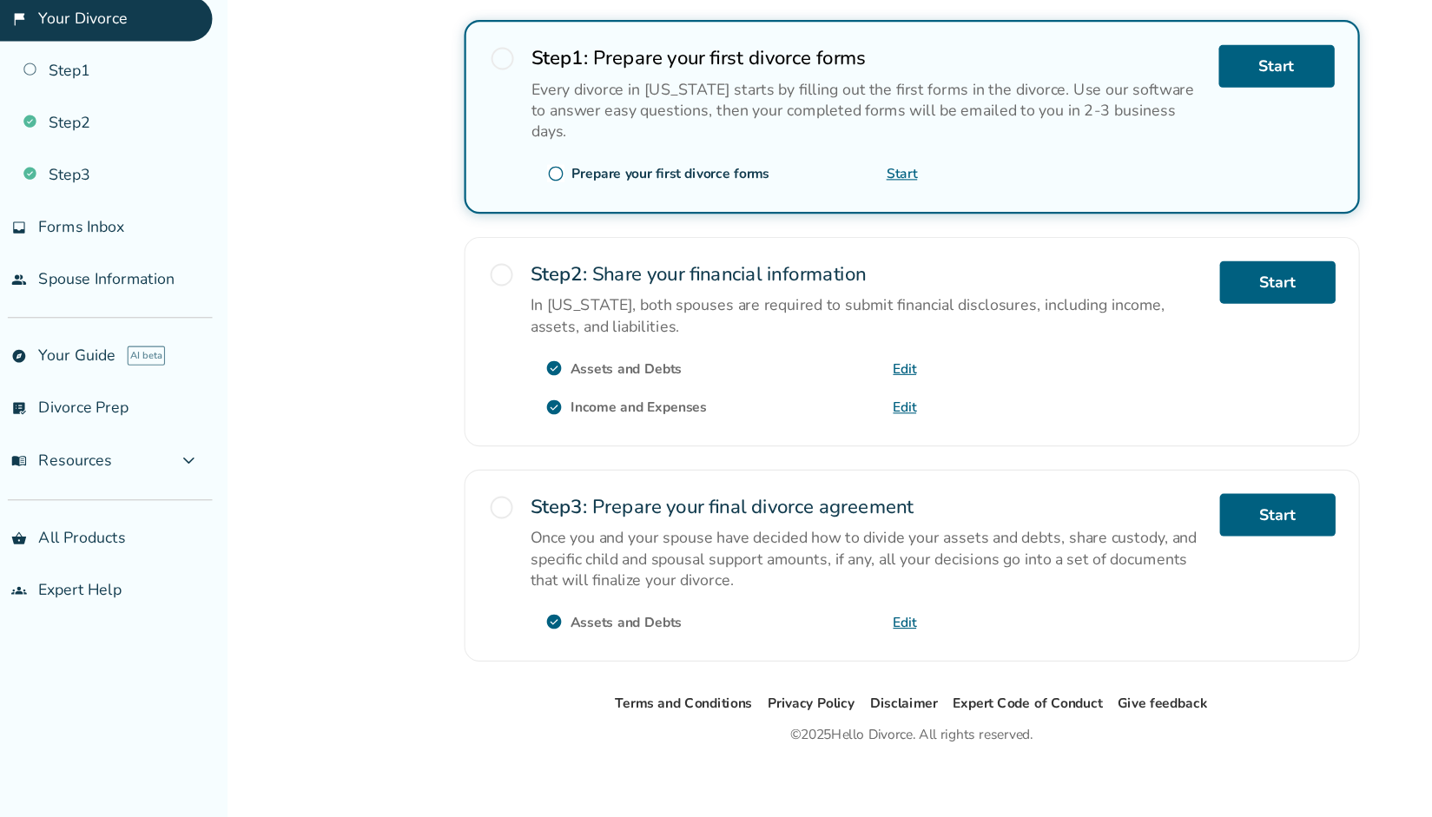
click at [816, 633] on link "Edit" at bounding box center [814, 641] width 21 height 16
